Goal: Information Seeking & Learning: Learn about a topic

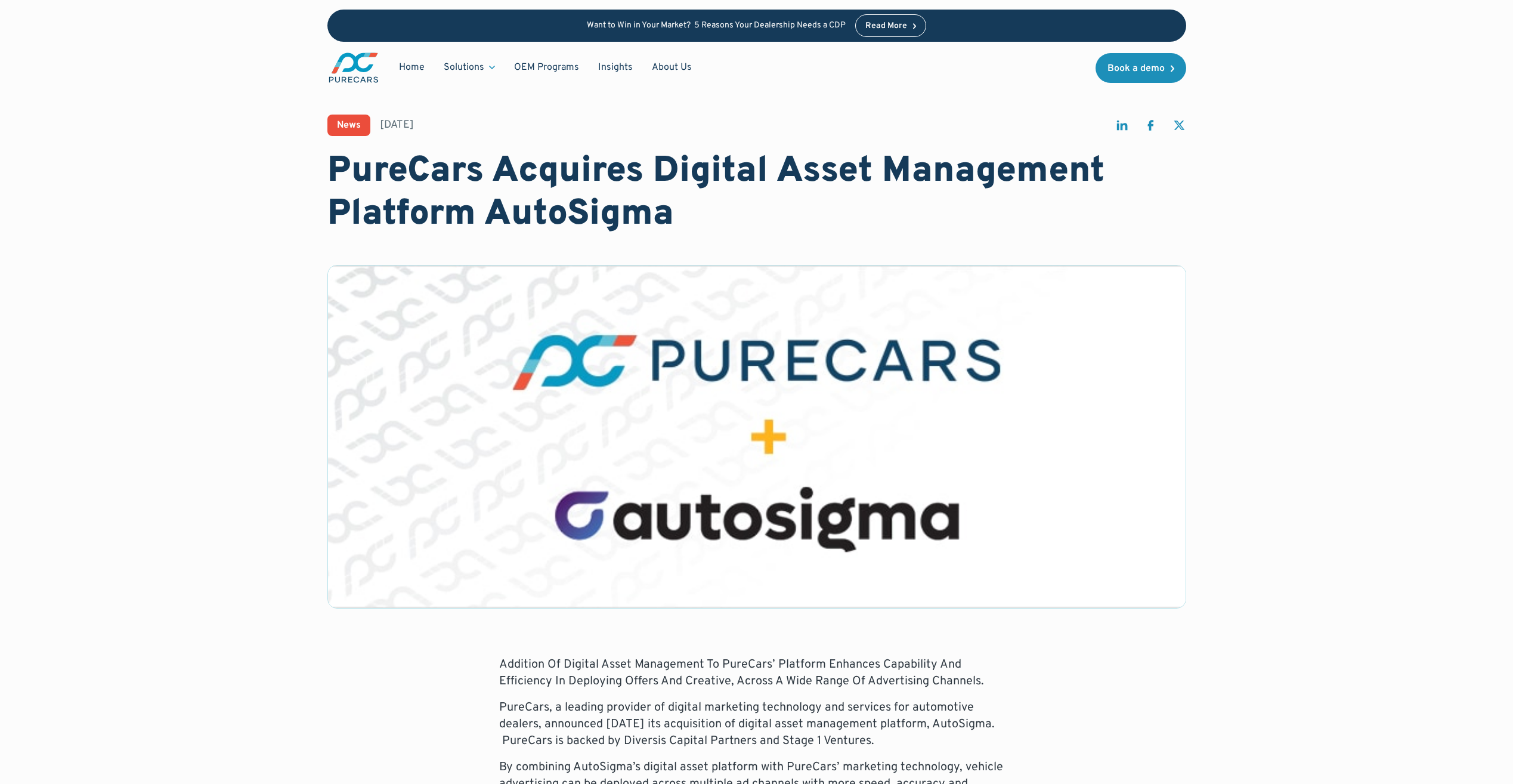
click at [372, 62] on img "main" at bounding box center [354, 68] width 53 height 33
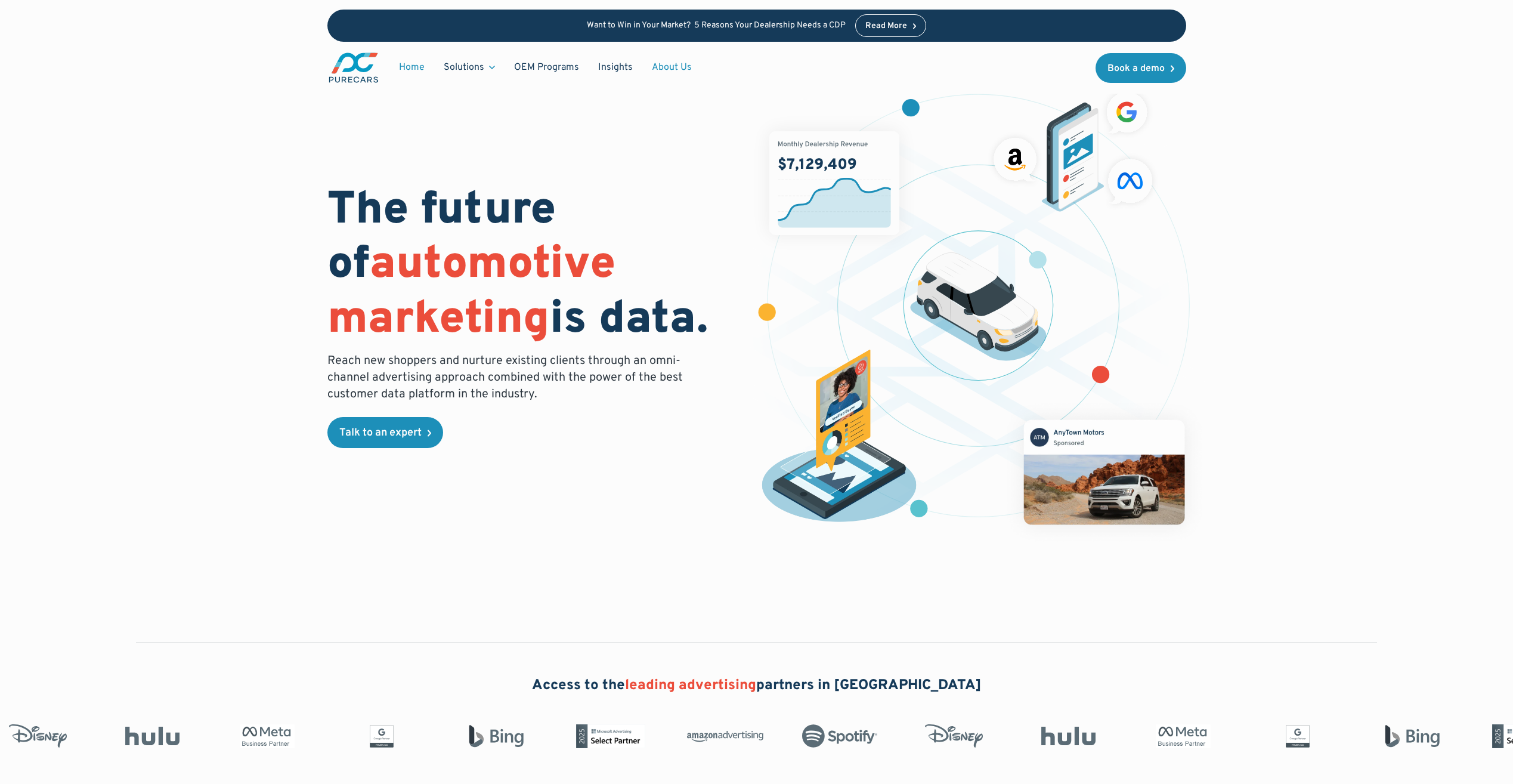
click at [676, 57] on link "About Us" at bounding box center [672, 68] width 59 height 23
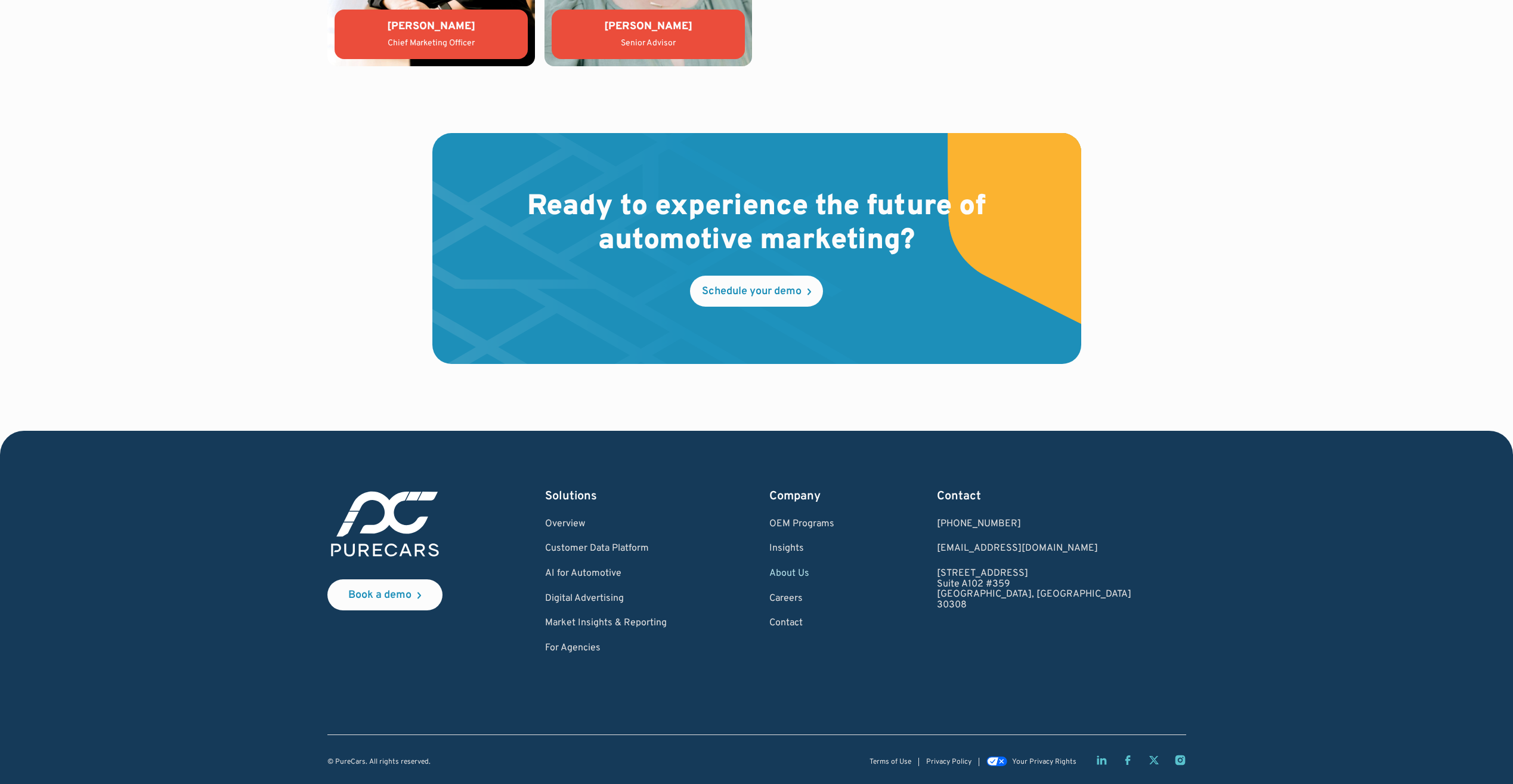
scroll to position [3281, 0]
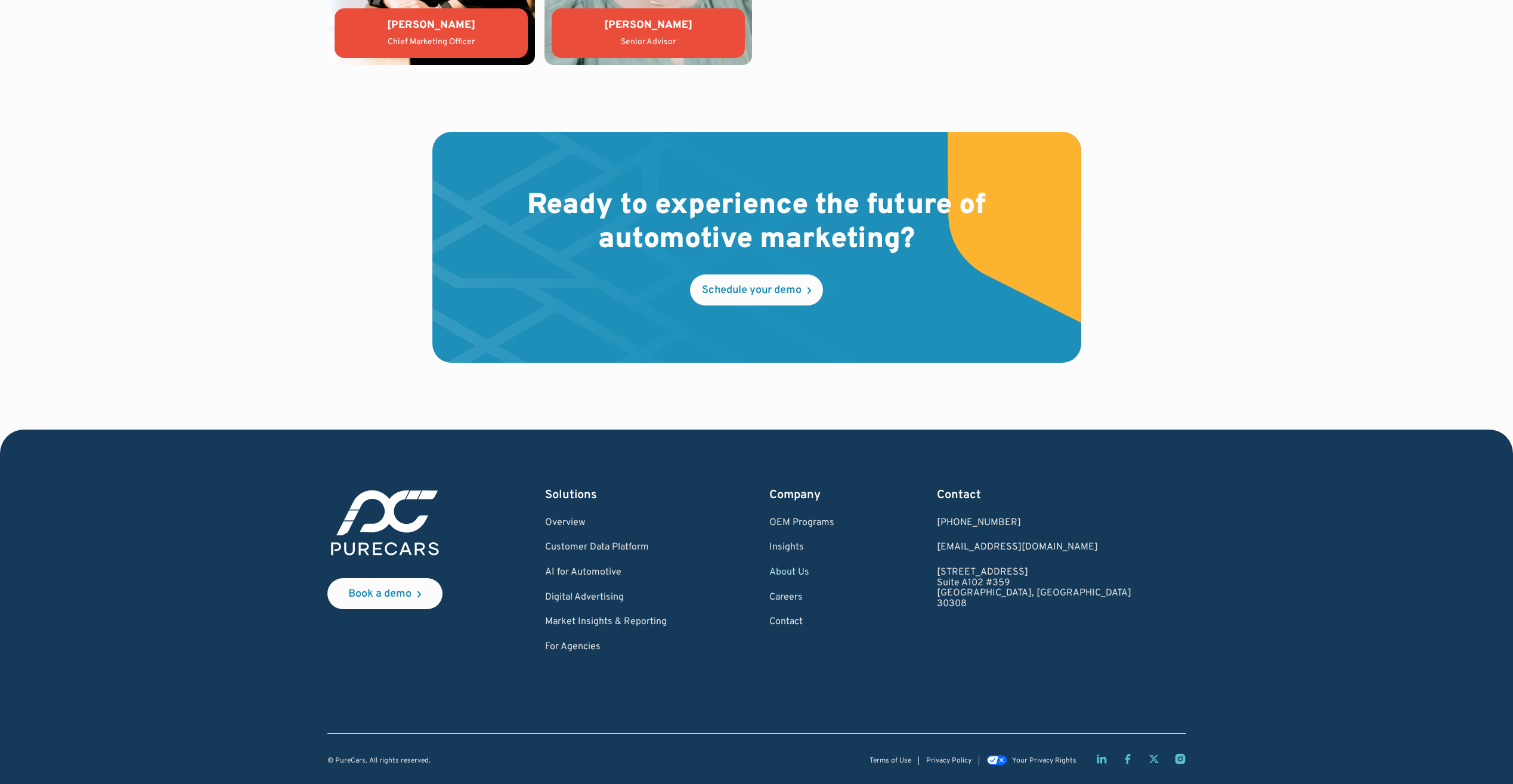
click at [834, 568] on link "About Us" at bounding box center [802, 572] width 65 height 11
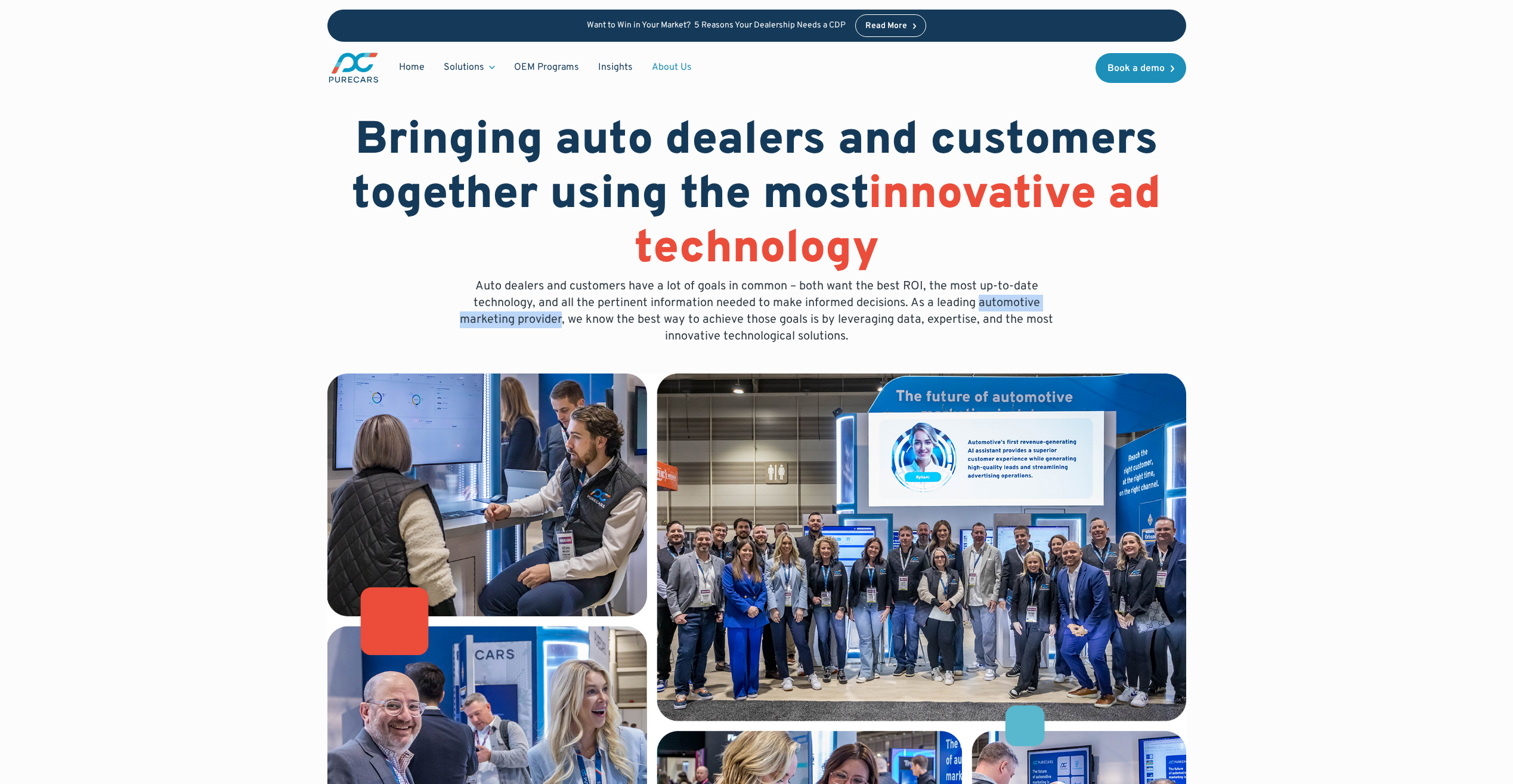
drag, startPoint x: 979, startPoint y: 302, endPoint x: 564, endPoint y: 320, distance: 415.4
click at [564, 320] on p "Auto dealers and customers have a lot of goals in common – both want the best R…" at bounding box center [756, 311] width 611 height 67
copy p "automotive marketing provider"
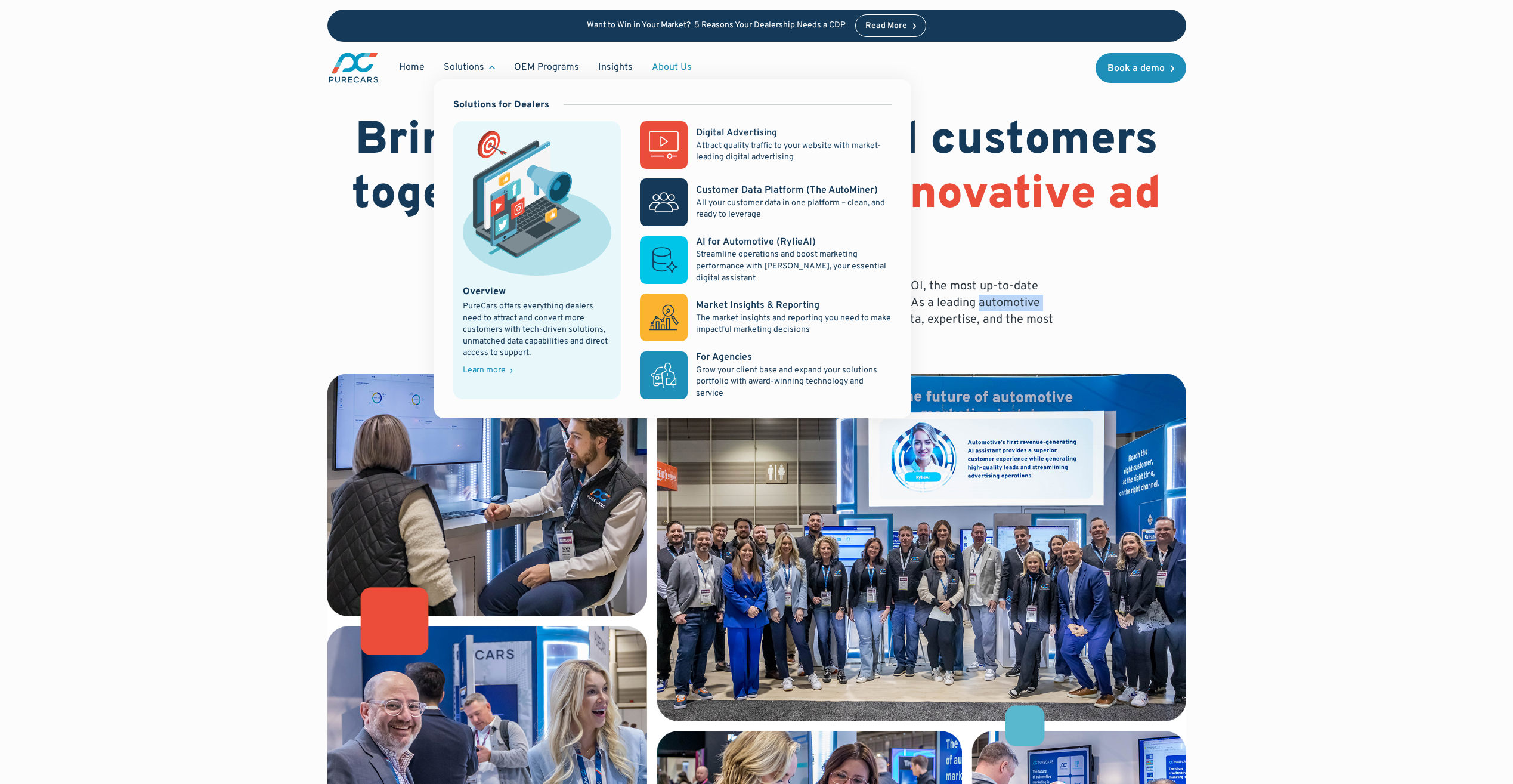
click at [482, 72] on div "Solutions" at bounding box center [464, 67] width 41 height 13
click at [469, 71] on div "Solutions" at bounding box center [464, 67] width 41 height 13
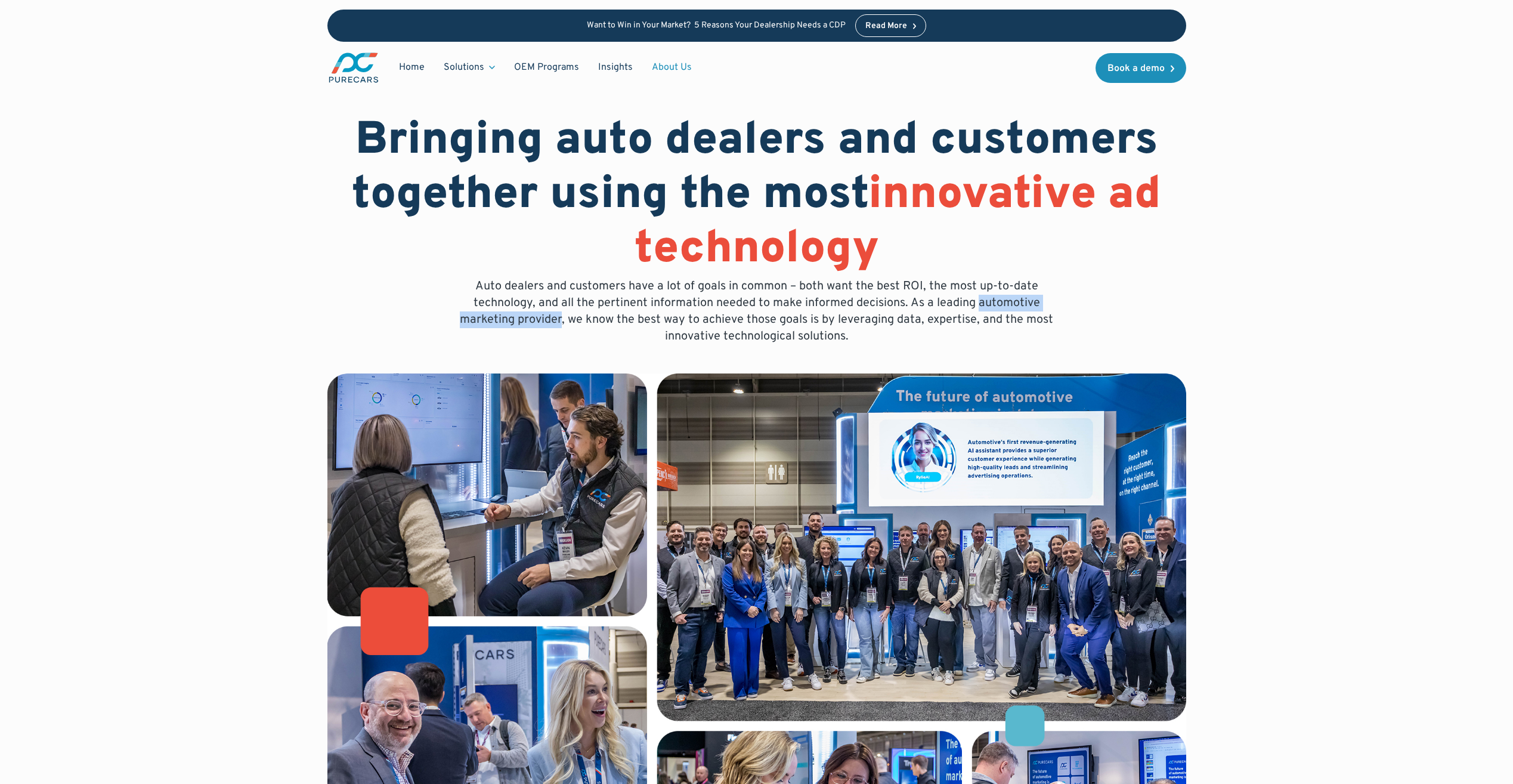
click at [469, 67] on div "Solutions" at bounding box center [464, 67] width 41 height 13
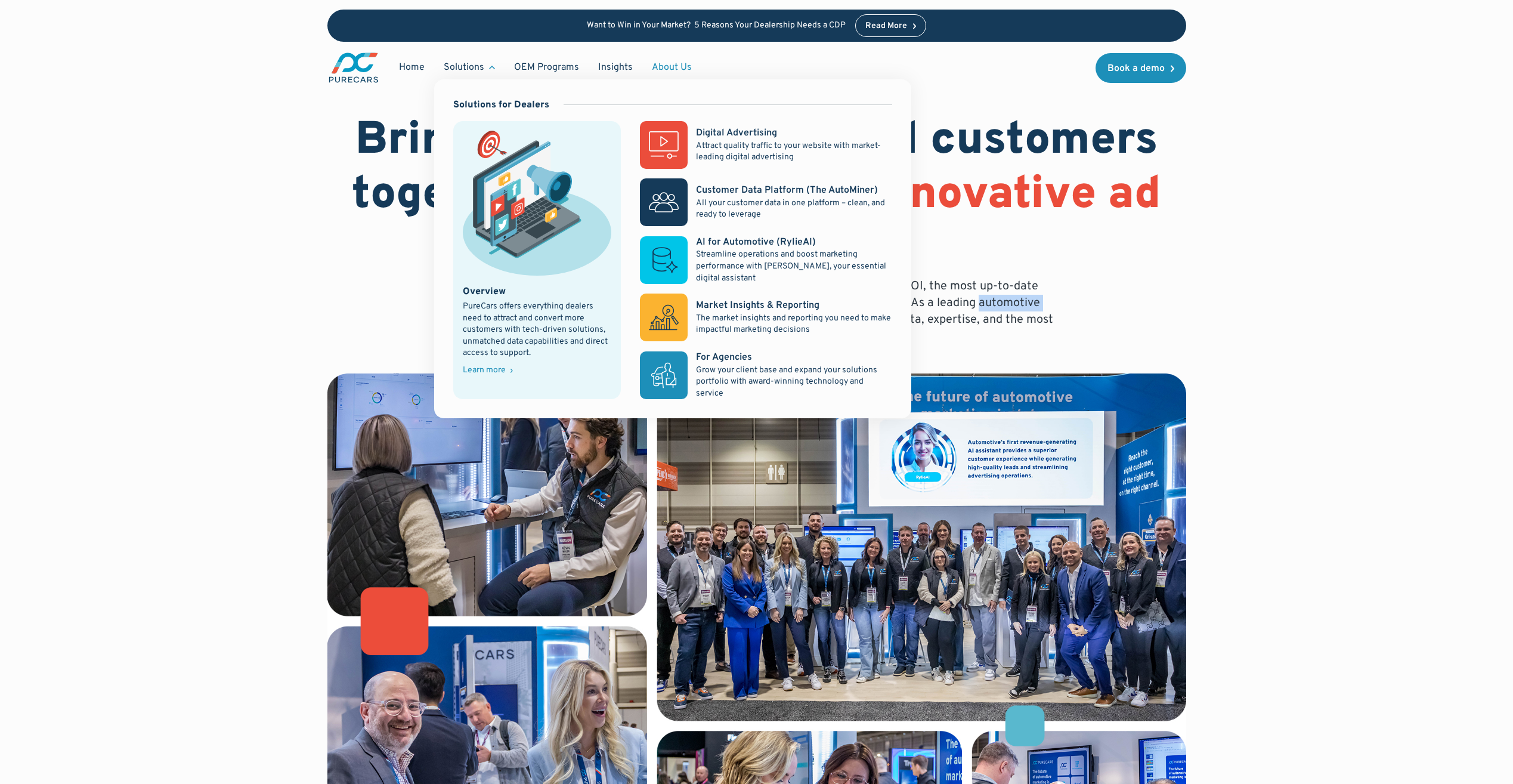
click at [554, 152] on img at bounding box center [537, 203] width 149 height 144
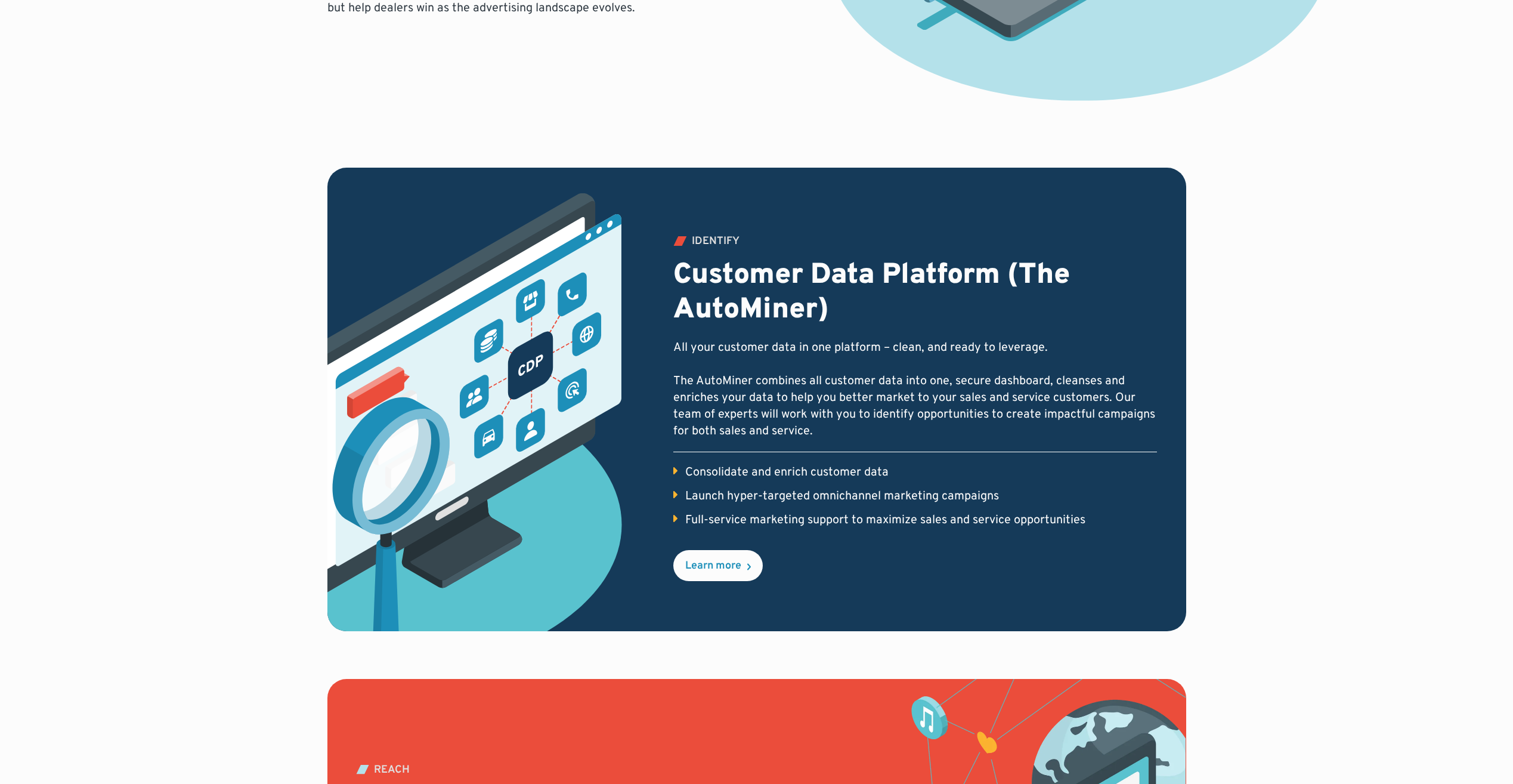
scroll to position [19, 0]
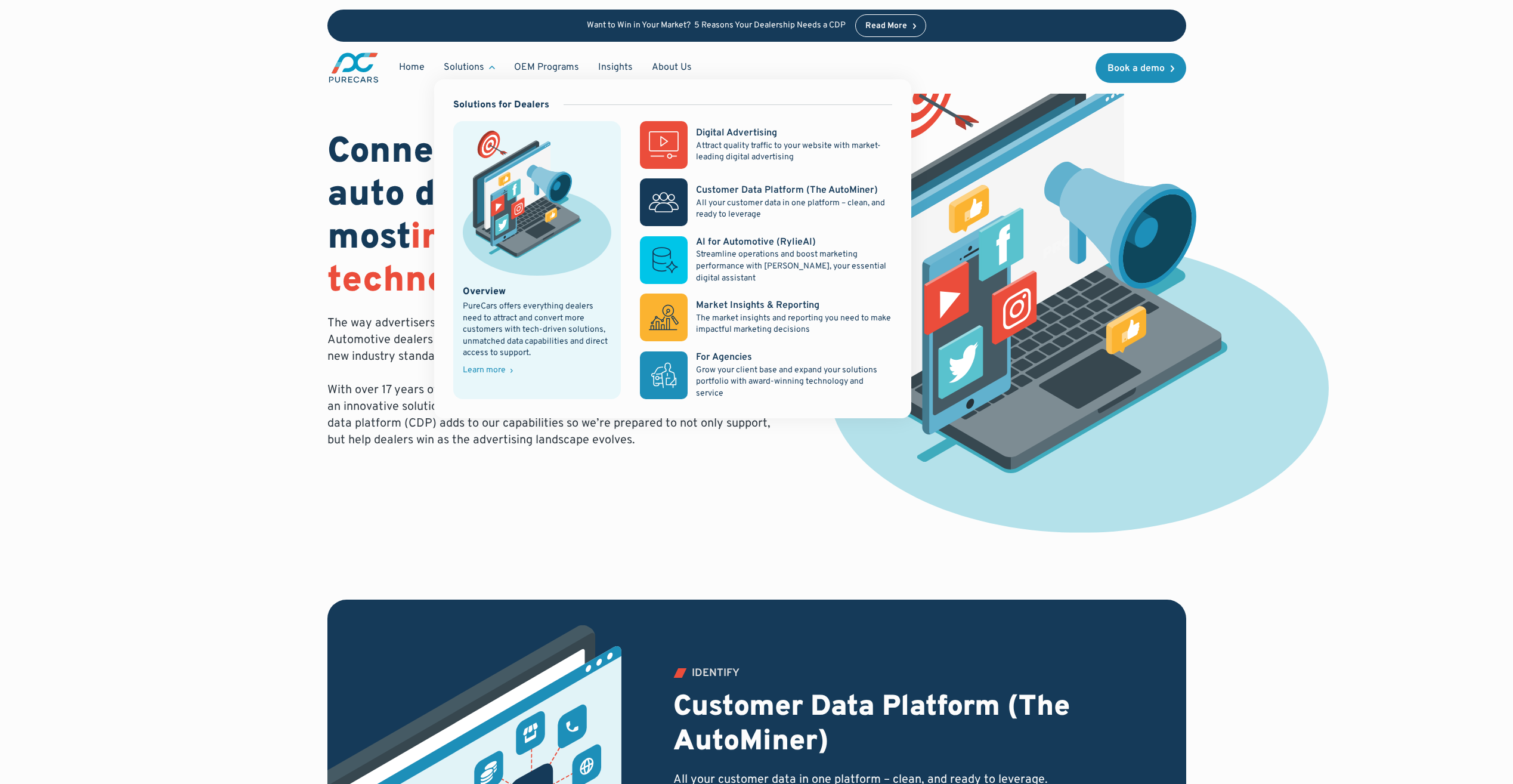
click at [487, 64] on div "Solutions" at bounding box center [469, 68] width 70 height 23
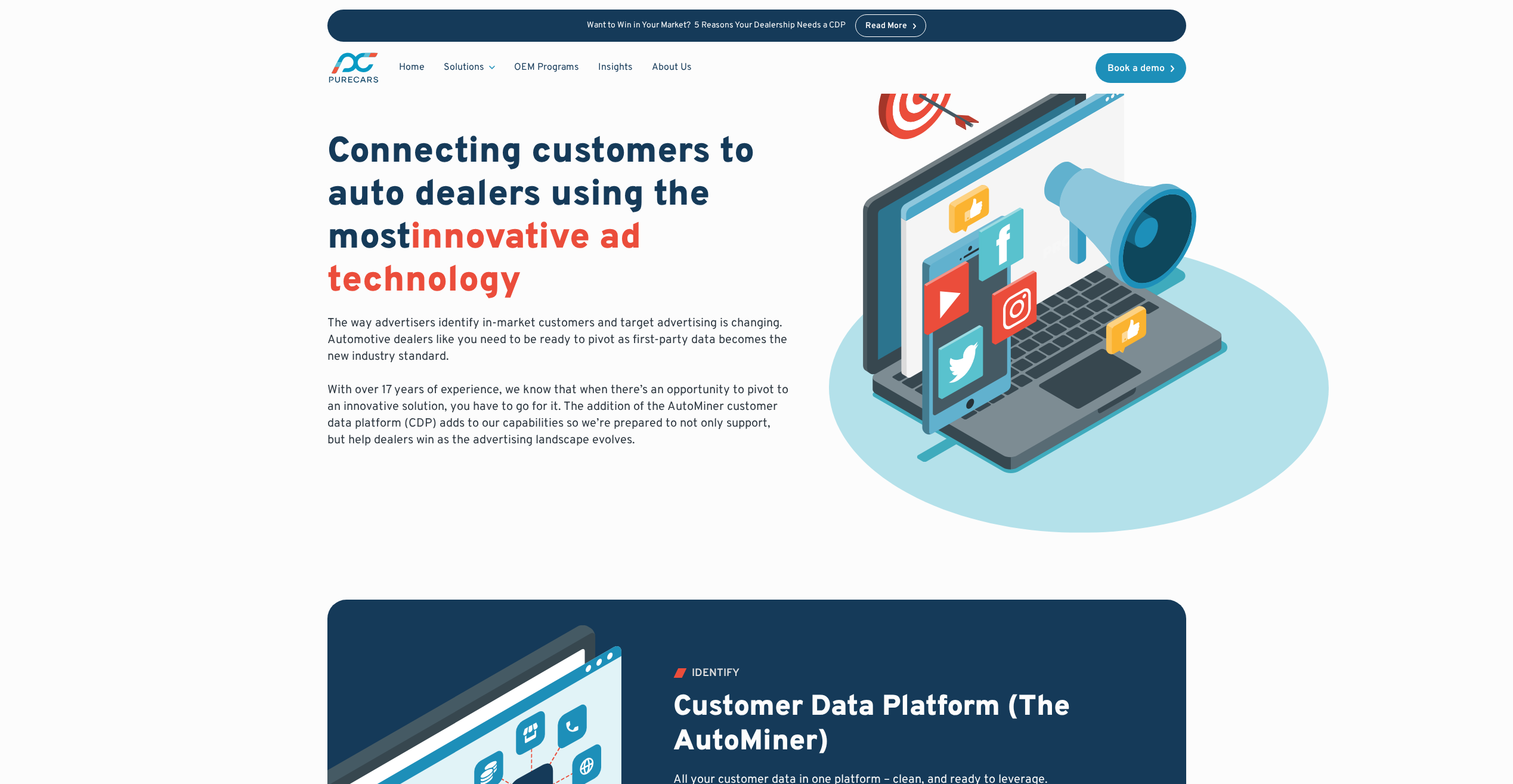
click at [487, 63] on div "Solutions" at bounding box center [469, 68] width 70 height 23
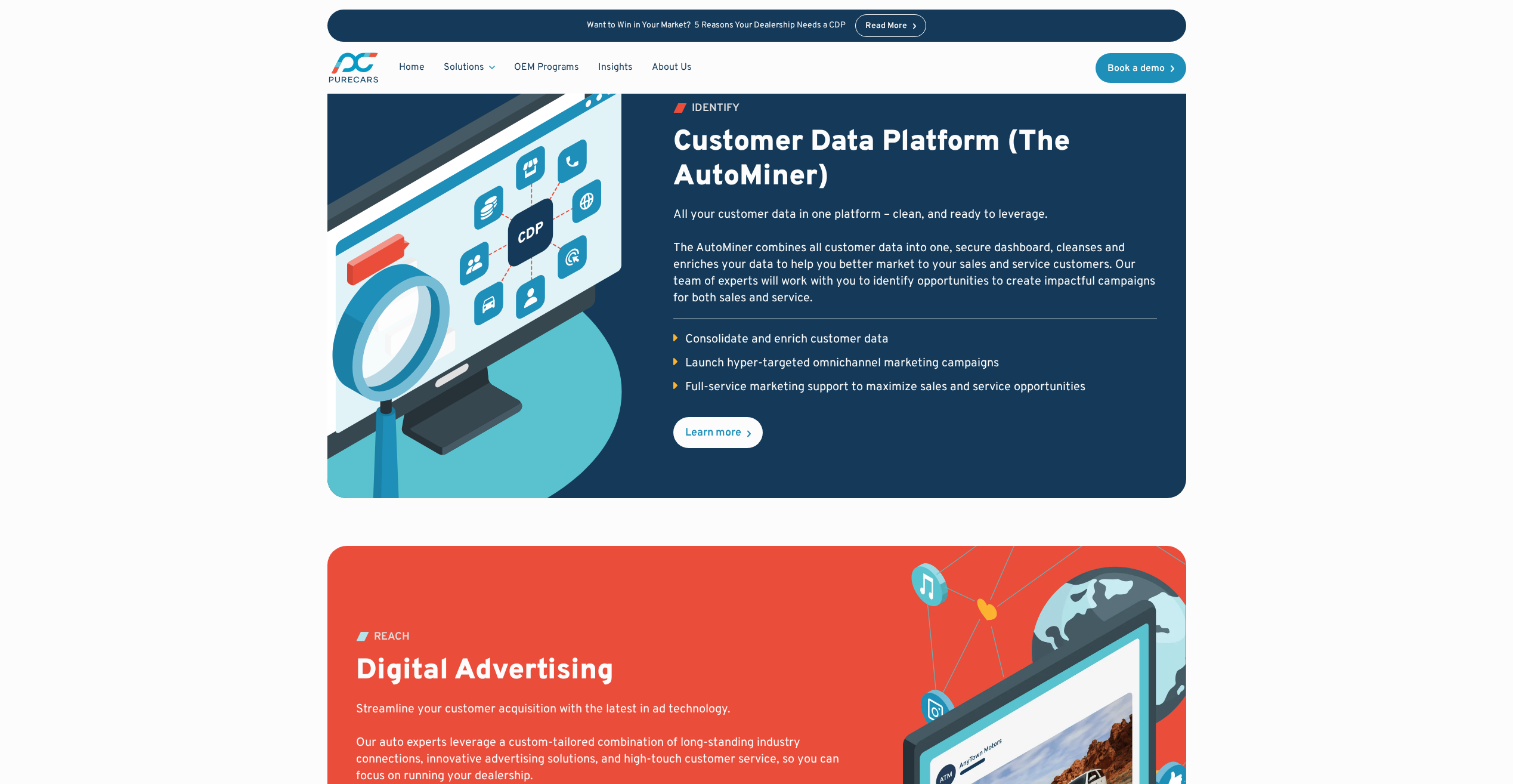
scroll to position [2107, 0]
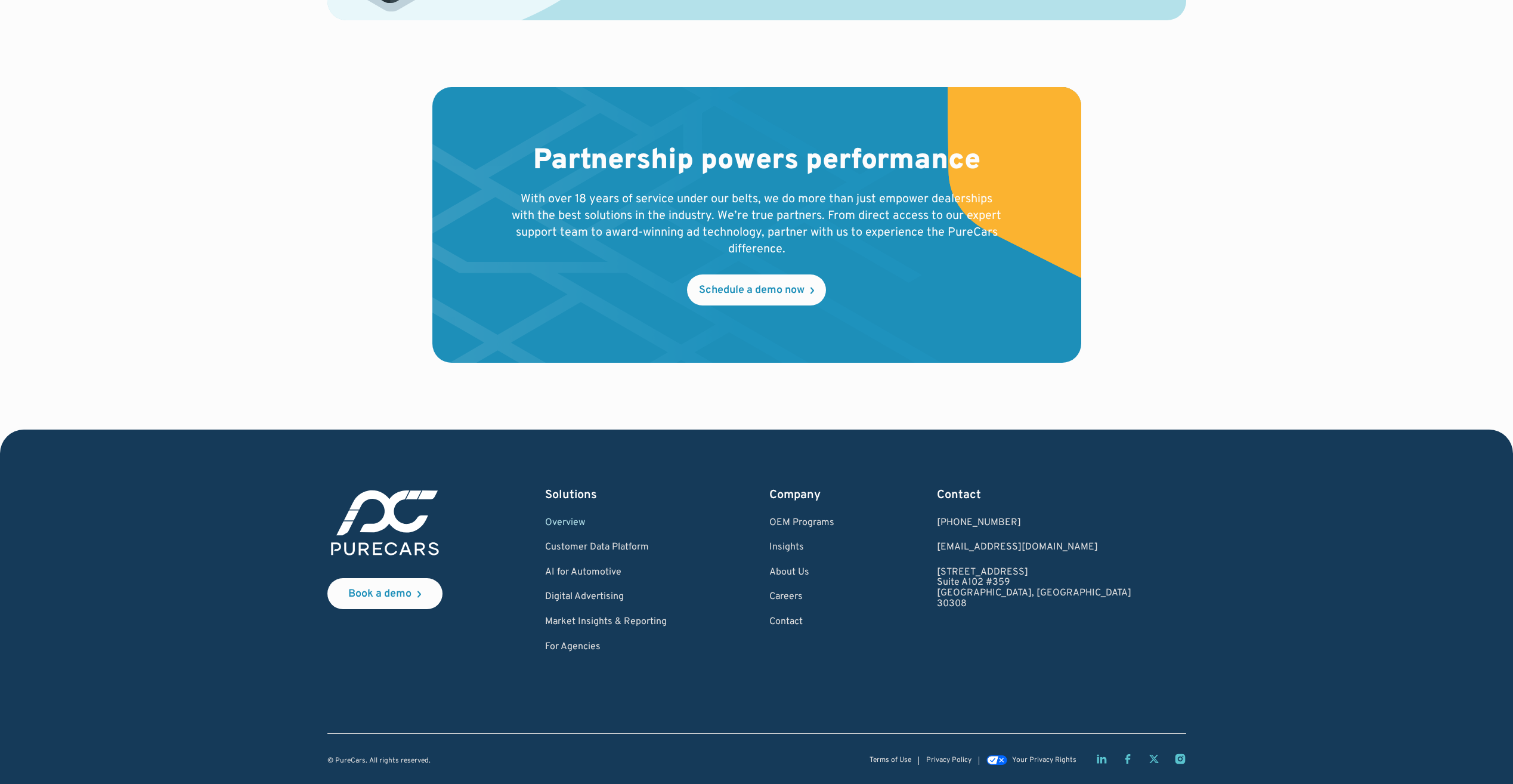
click at [1105, 756] on icon "LinkedIn page" at bounding box center [1102, 758] width 12 height 12
